Goal: Find specific page/section: Find specific page/section

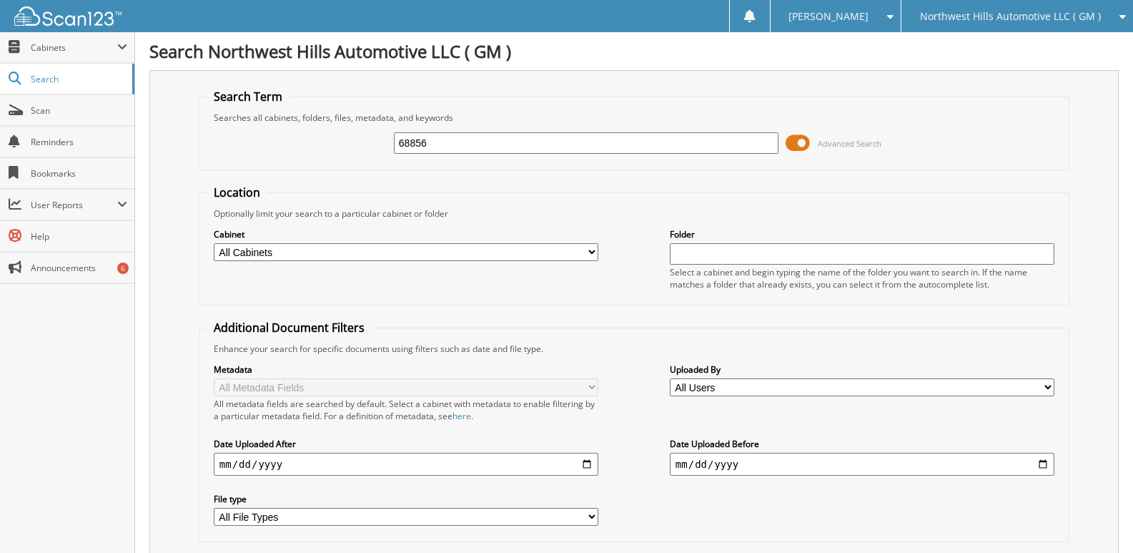
type input "68856"
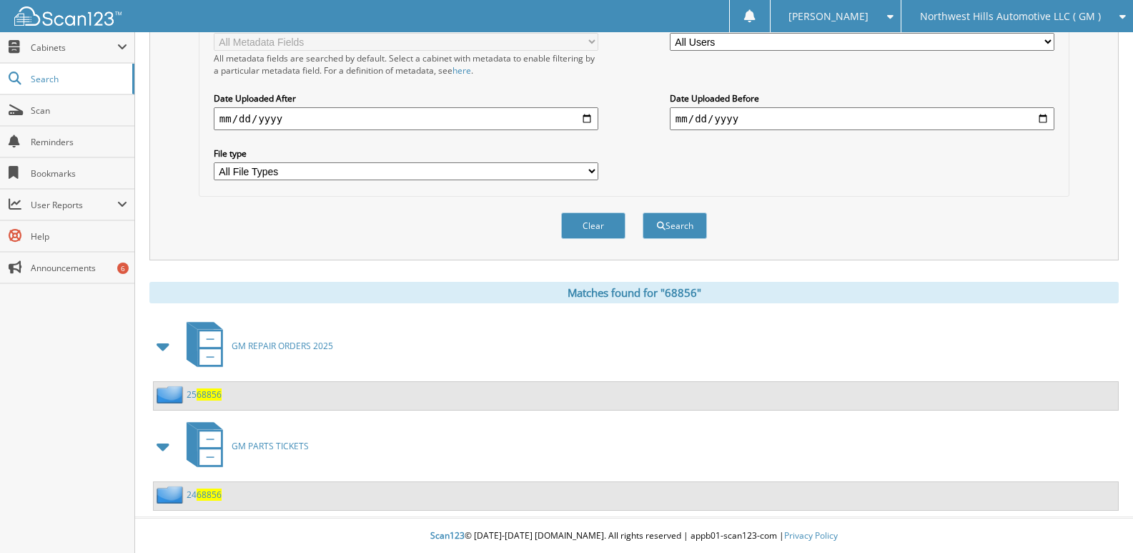
scroll to position [347, 0]
click at [202, 395] on span "68856" at bounding box center [209, 393] width 25 height 12
